Goal: Task Accomplishment & Management: Manage account settings

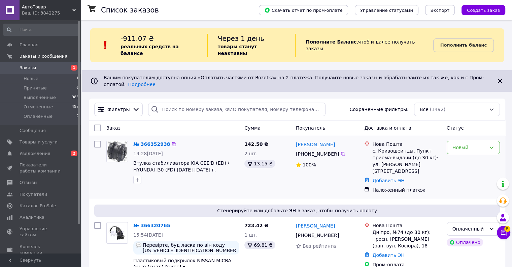
drag, startPoint x: 459, startPoint y: 139, endPoint x: 459, endPoint y: 151, distance: 12.5
click at [459, 147] on div "Новый" at bounding box center [473, 167] width 59 height 58
drag, startPoint x: 461, startPoint y: 143, endPoint x: 461, endPoint y: 148, distance: 5.4
click at [461, 143] on div "Новый" at bounding box center [473, 167] width 59 height 58
click at [464, 144] on div "Новый" at bounding box center [470, 147] width 34 height 7
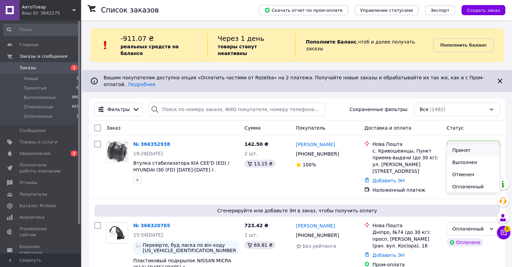
click at [458, 151] on li "Принят" at bounding box center [473, 150] width 53 height 12
click at [139, 176] on button "button" at bounding box center [137, 180] width 8 height 8
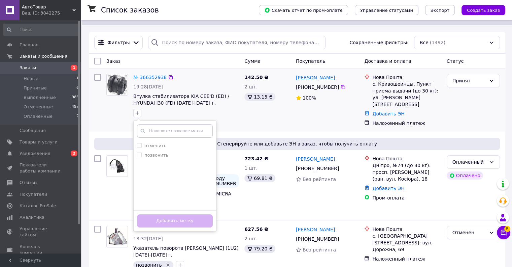
scroll to position [67, 0]
click at [137, 152] on input "позвонить" at bounding box center [139, 154] width 4 height 4
checkbox input "true"
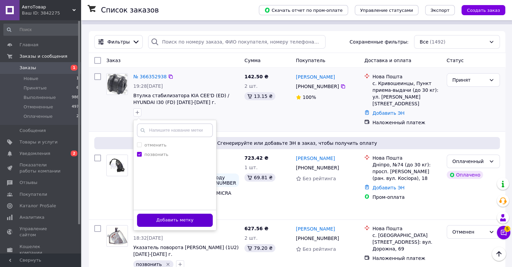
click at [168, 213] on button "Добавить метку" at bounding box center [175, 219] width 76 height 13
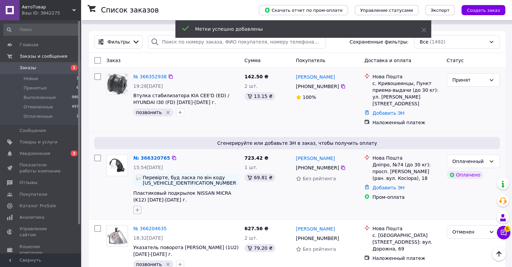
click at [139, 207] on icon "button" at bounding box center [137, 209] width 5 height 5
click at [139, 249] on input "позвонить" at bounding box center [139, 251] width 4 height 4
checkbox input "true"
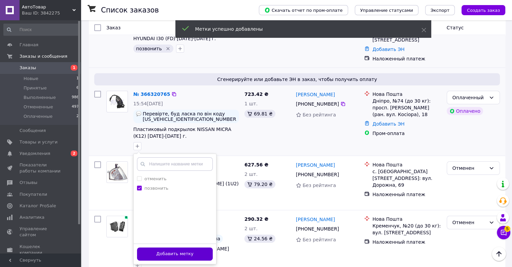
scroll to position [135, 0]
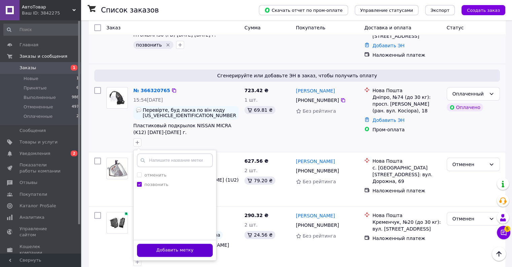
click at [181, 243] on button "Добавить метку" at bounding box center [175, 249] width 76 height 13
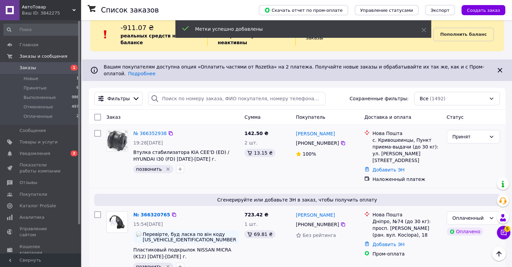
scroll to position [0, 0]
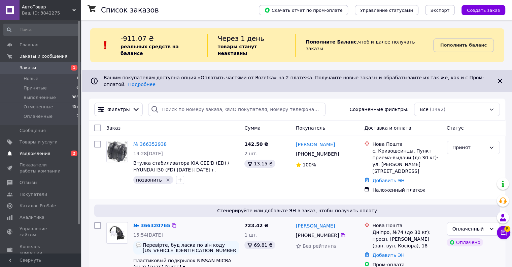
click at [72, 153] on span "2" at bounding box center [74, 153] width 7 height 6
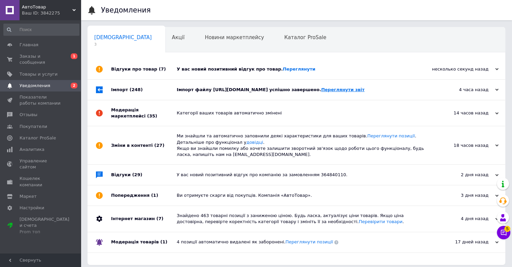
click at [365, 91] on link "Переглянути звіт" at bounding box center [342, 89] width 43 height 5
